Goal: Task Accomplishment & Management: Manage account settings

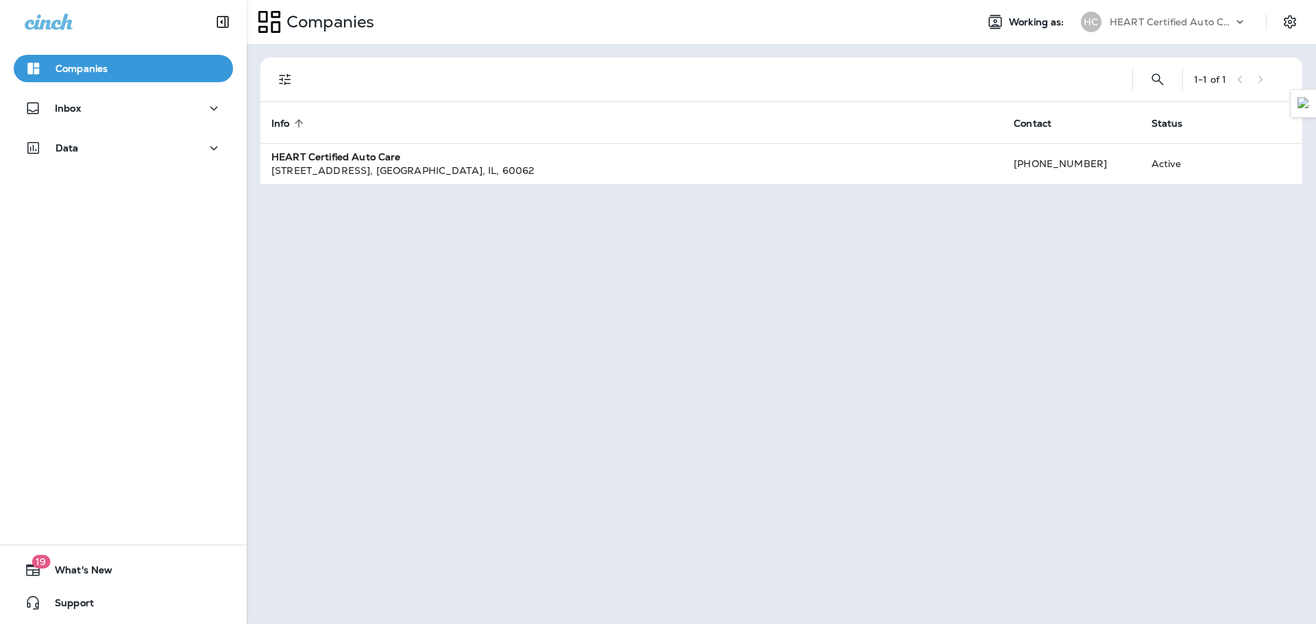
click at [144, 124] on div "Inbox" at bounding box center [123, 112] width 247 height 34
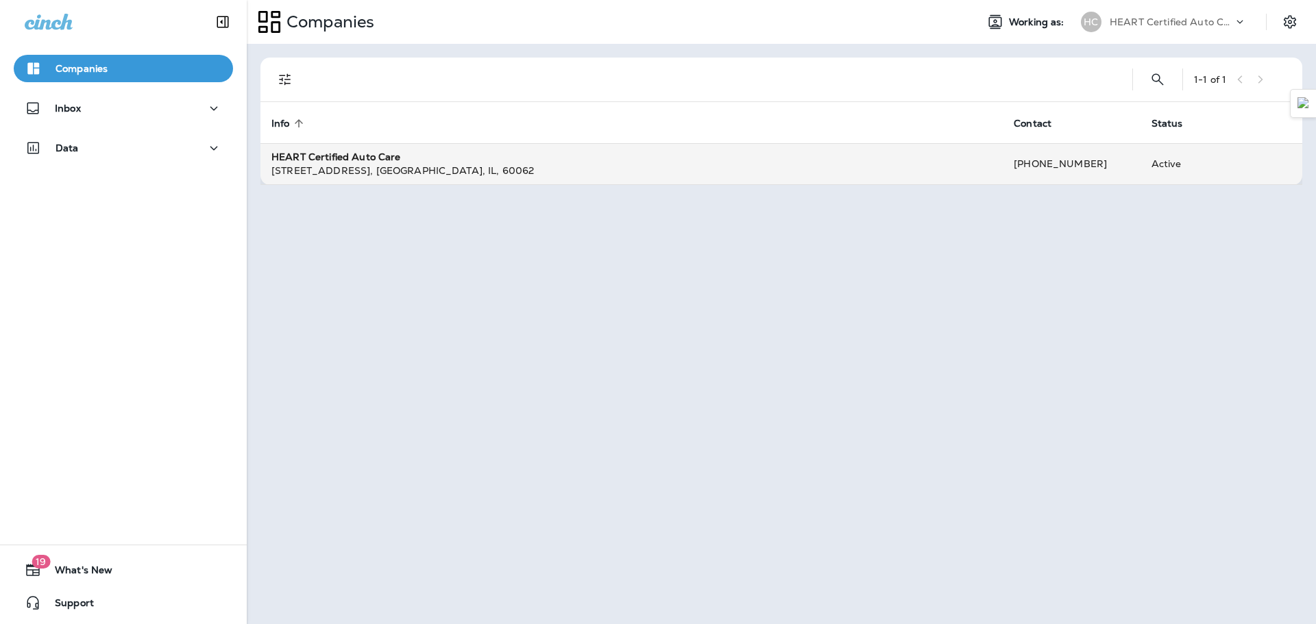
click at [303, 173] on div "[STREET_ADDRESS]" at bounding box center [631, 171] width 720 height 14
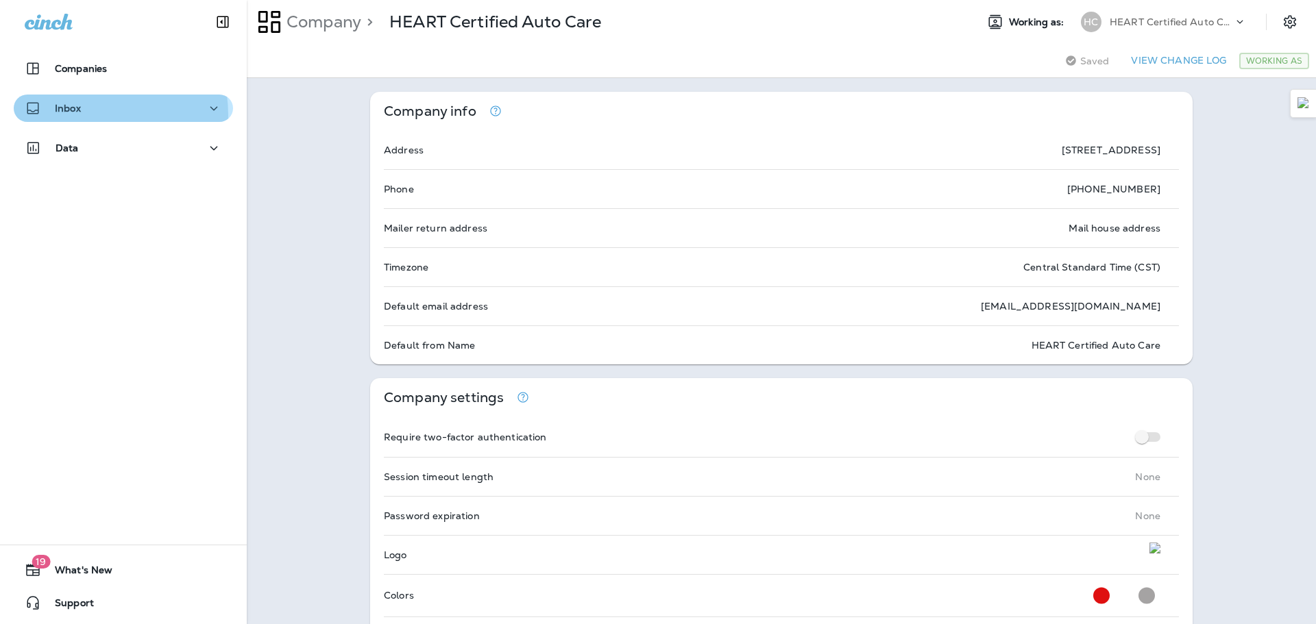
click at [80, 115] on div "Inbox" at bounding box center [53, 108] width 56 height 17
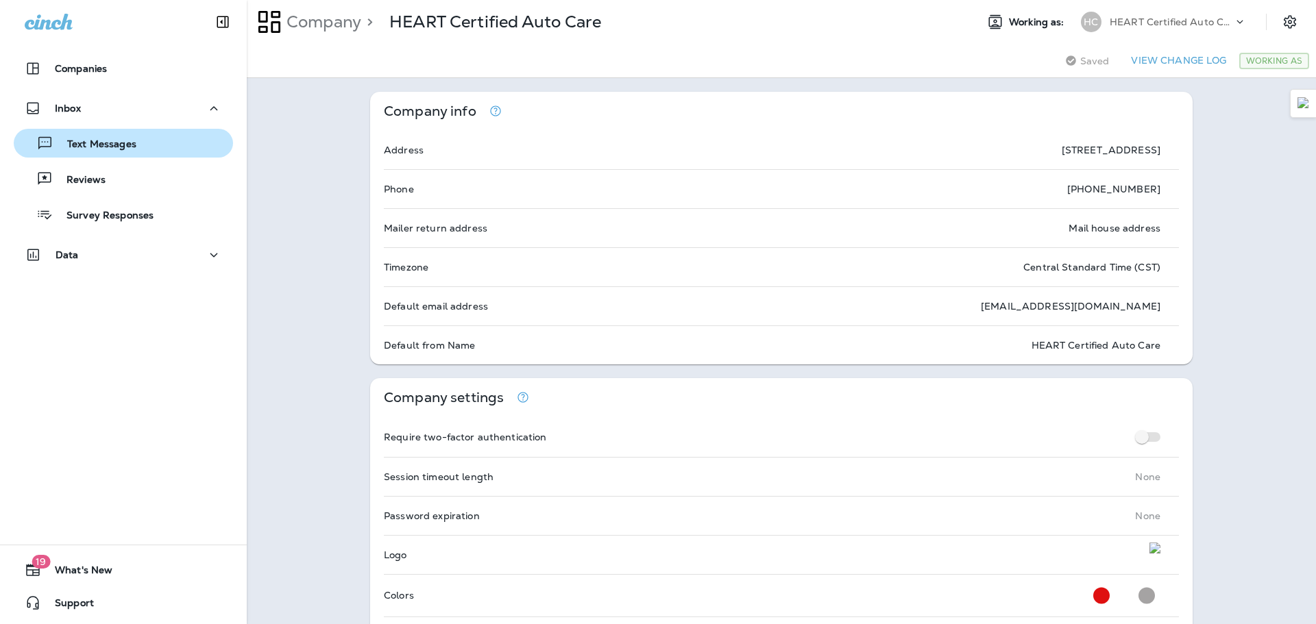
click at [75, 143] on p "Text Messages" at bounding box center [94, 144] width 83 height 13
